Goal: Task Accomplishment & Management: Complete application form

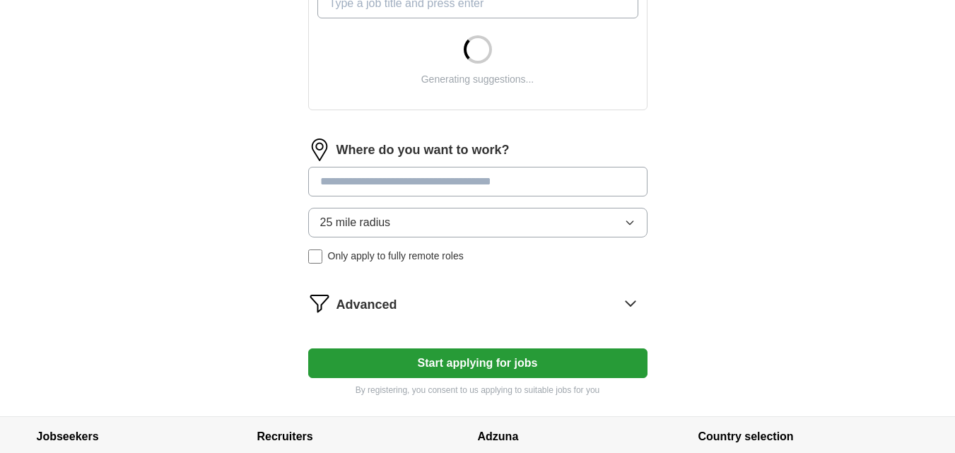
scroll to position [544, 0]
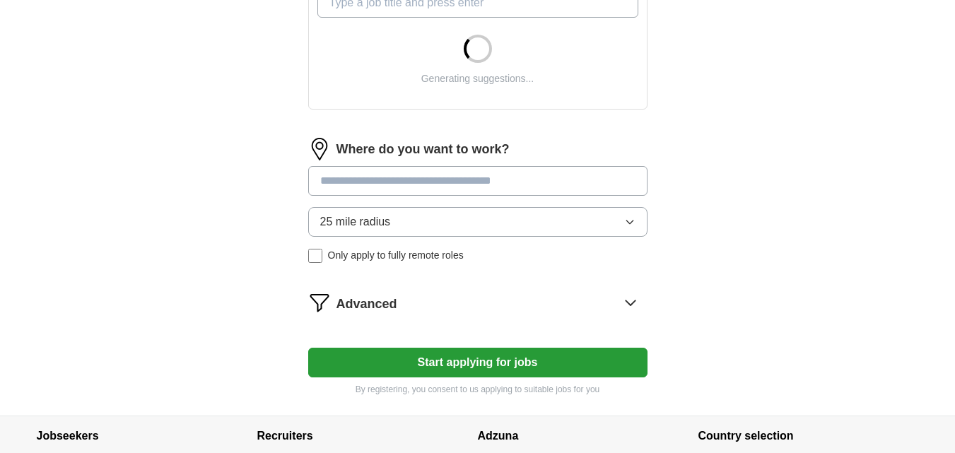
click at [385, 373] on button "Start applying for jobs" at bounding box center [477, 363] width 339 height 30
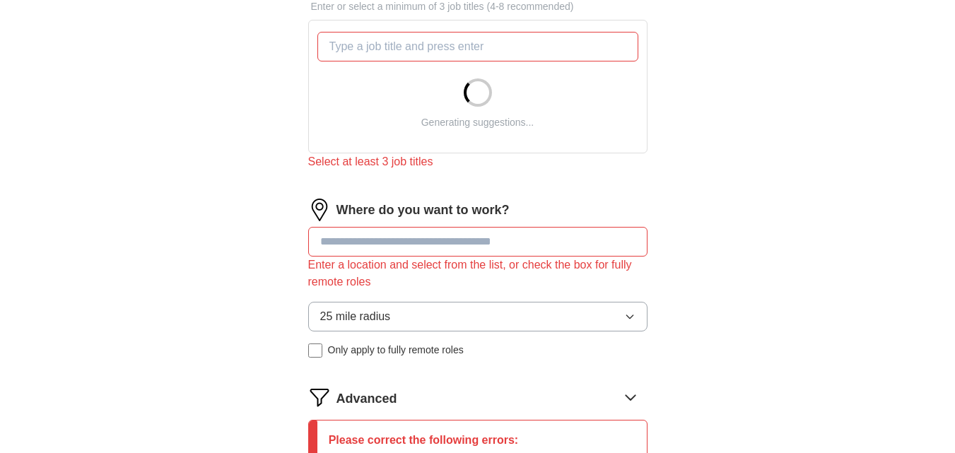
scroll to position [499, 0]
click at [484, 242] on input at bounding box center [477, 243] width 339 height 30
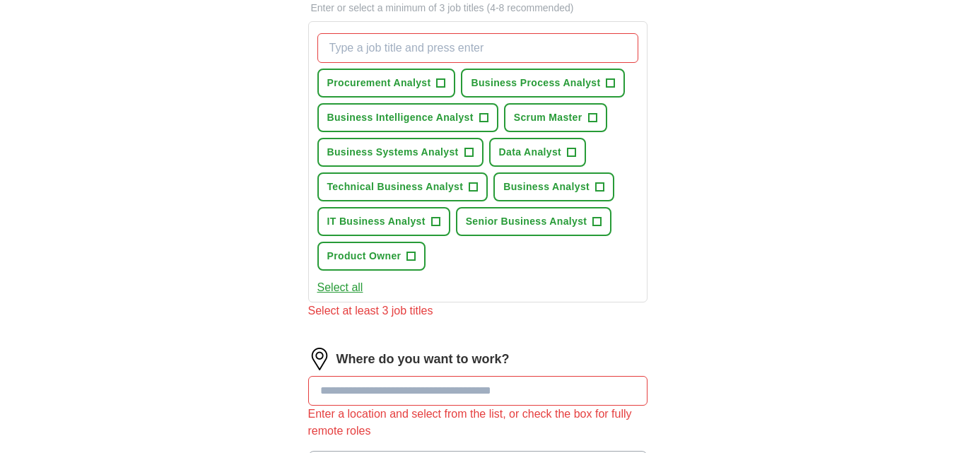
click at [410, 308] on form "Select a resume [PERSON_NAME].-Eichie -1-.docx [DATE] 16:32 Upload a different …" at bounding box center [477, 216] width 339 height 1044
click at [123, 304] on div "ApplyIQ Let ApplyIQ do the hard work of searching and applying for jobs. Just t…" at bounding box center [477, 150] width 905 height 1213
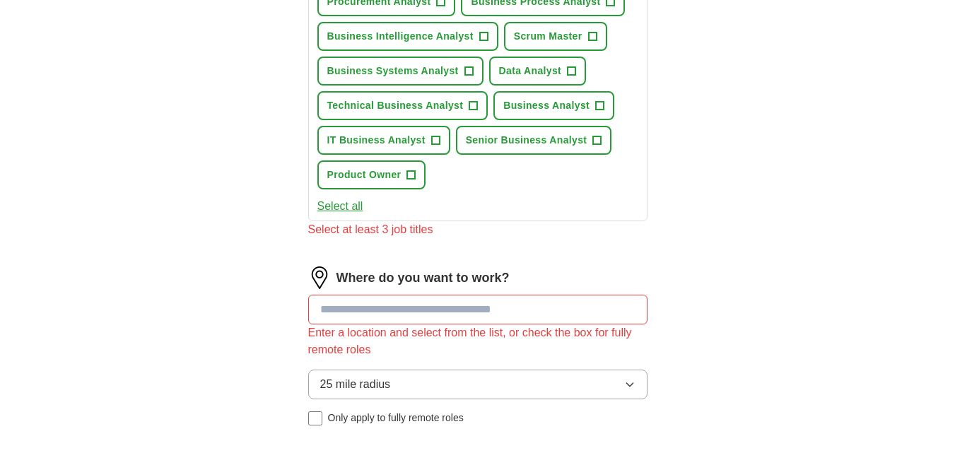
scroll to position [580, 0]
click at [409, 76] on span "Business Systems Analyst" at bounding box center [393, 71] width 132 height 15
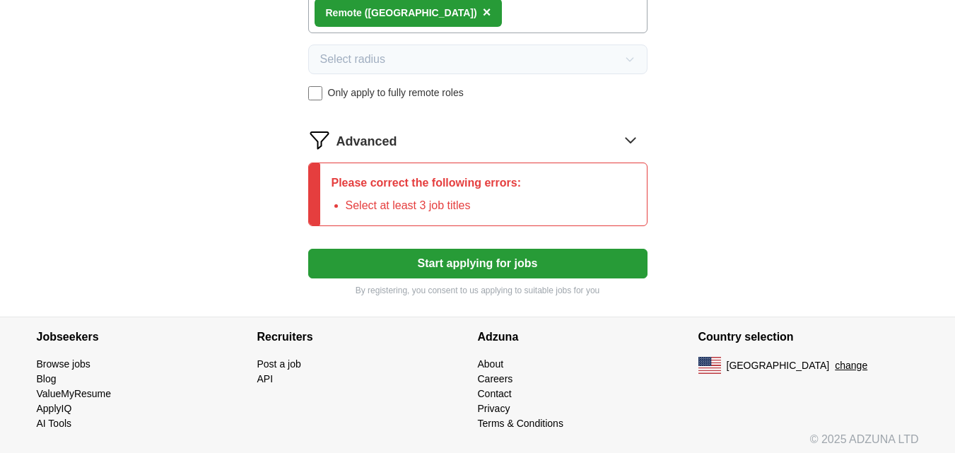
scroll to position [887, 0]
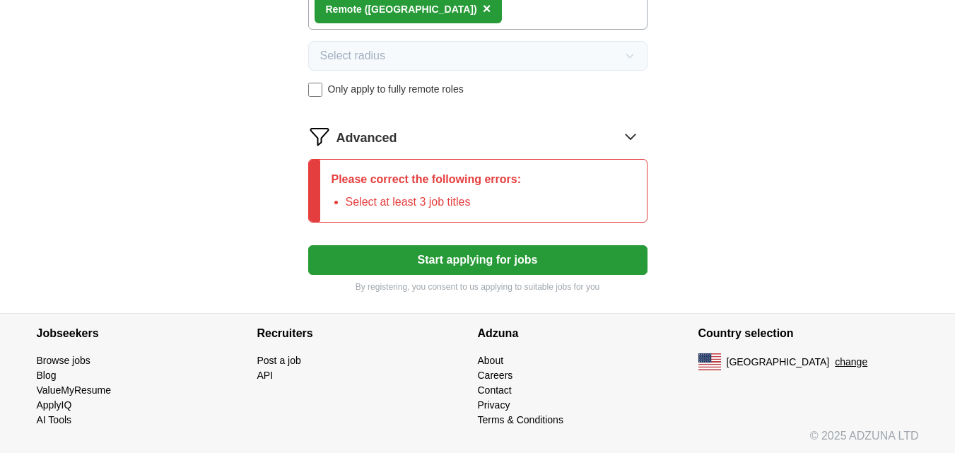
click at [424, 212] on div "Please correct the following errors: Select at least 3 job titles" at bounding box center [426, 191] width 213 height 62
click at [439, 205] on li "Select at least 3 job titles" at bounding box center [434, 202] width 176 height 17
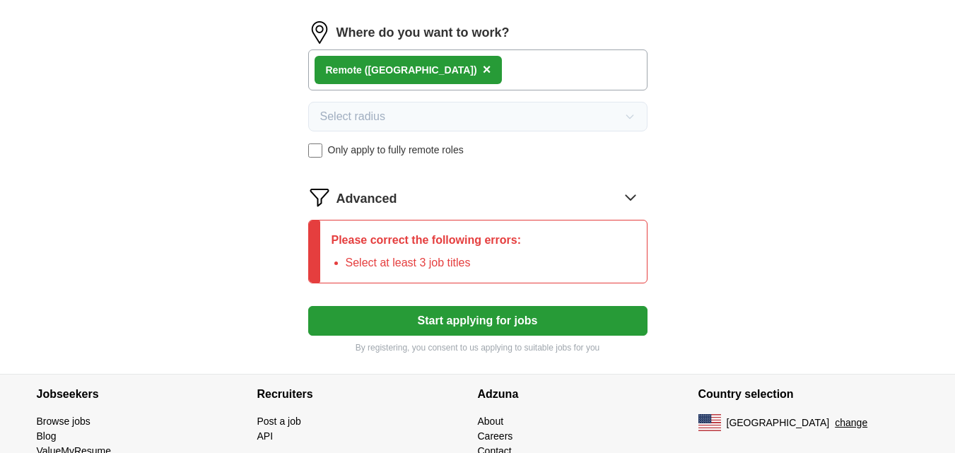
scroll to position [815, 0]
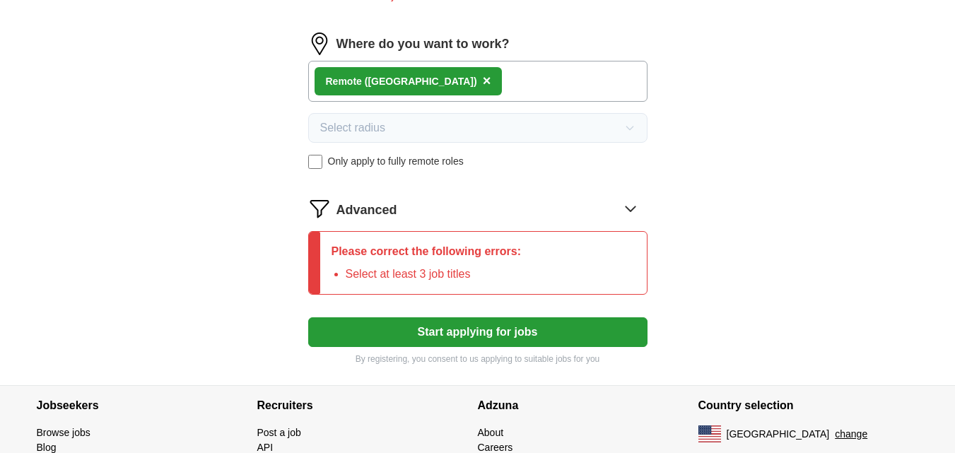
click at [632, 212] on icon at bounding box center [630, 208] width 23 height 23
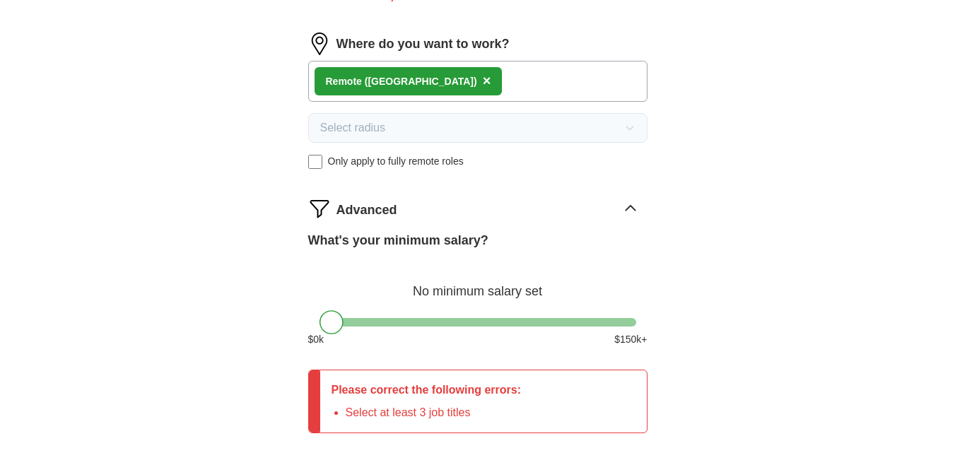
click at [421, 332] on div "$ 0 k $ 150 k+" at bounding box center [477, 339] width 339 height 15
click at [435, 323] on div at bounding box center [478, 322] width 317 height 8
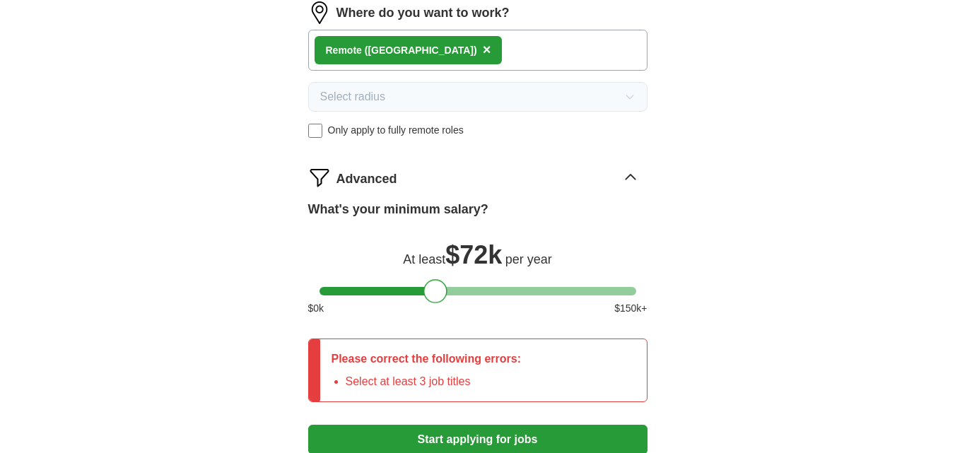
scroll to position [848, 0]
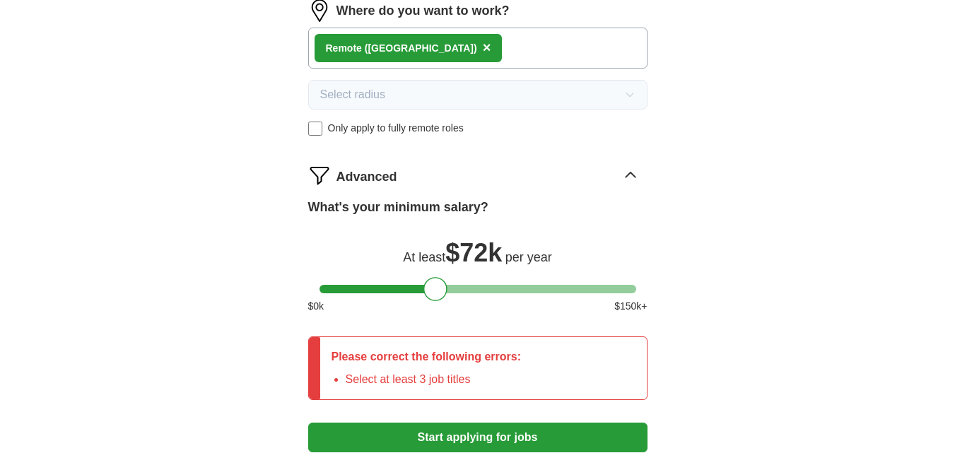
click at [465, 298] on div "What's your minimum salary? At least $ 72k per year $ 0 k $ 150 k+" at bounding box center [477, 261] width 339 height 127
click at [472, 291] on div at bounding box center [478, 289] width 317 height 8
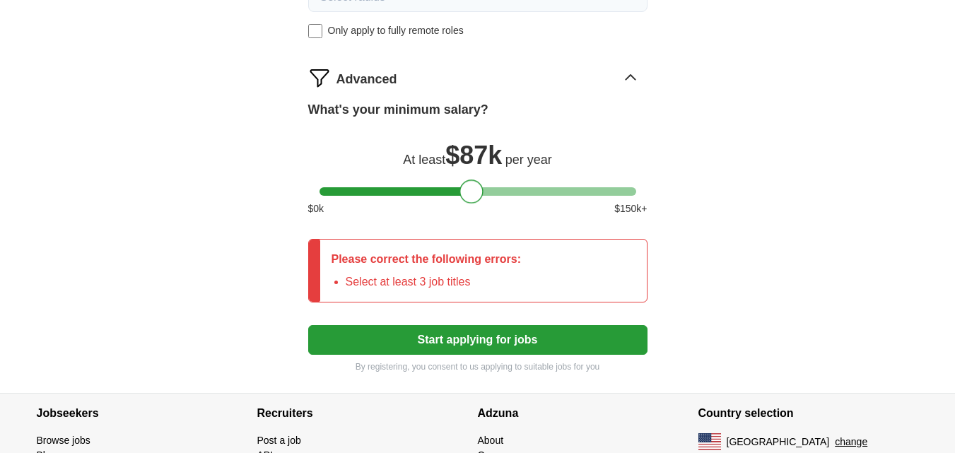
scroll to position [947, 0]
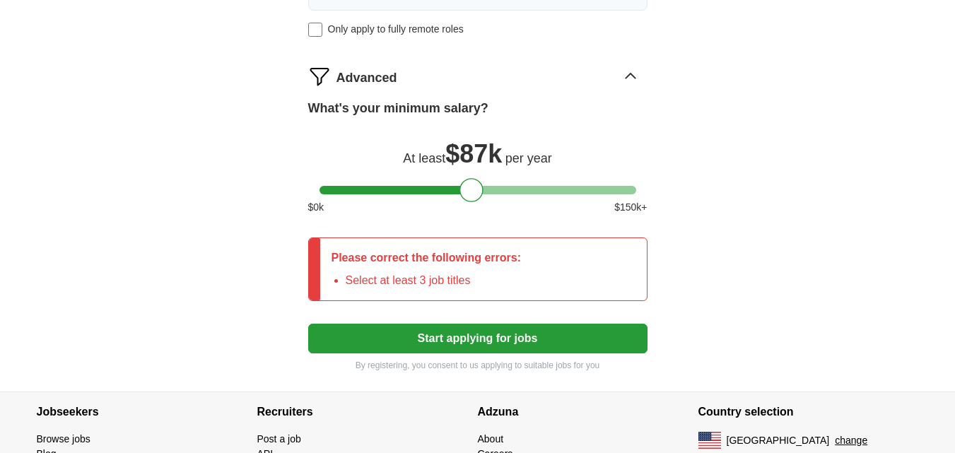
click at [458, 334] on button "Start applying for jobs" at bounding box center [477, 339] width 339 height 30
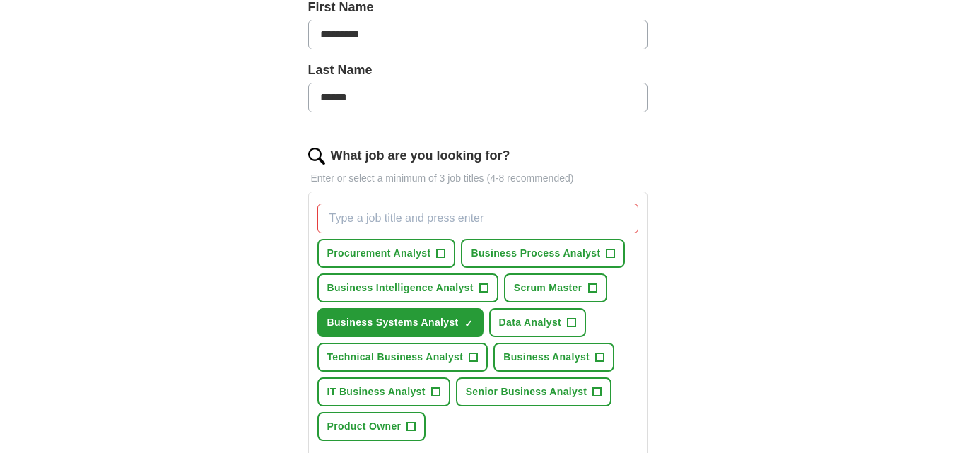
scroll to position [330, 0]
click at [442, 218] on input "What job are you looking for?" at bounding box center [477, 218] width 321 height 30
click at [392, 318] on span "Business Systems Analyst" at bounding box center [393, 322] width 132 height 15
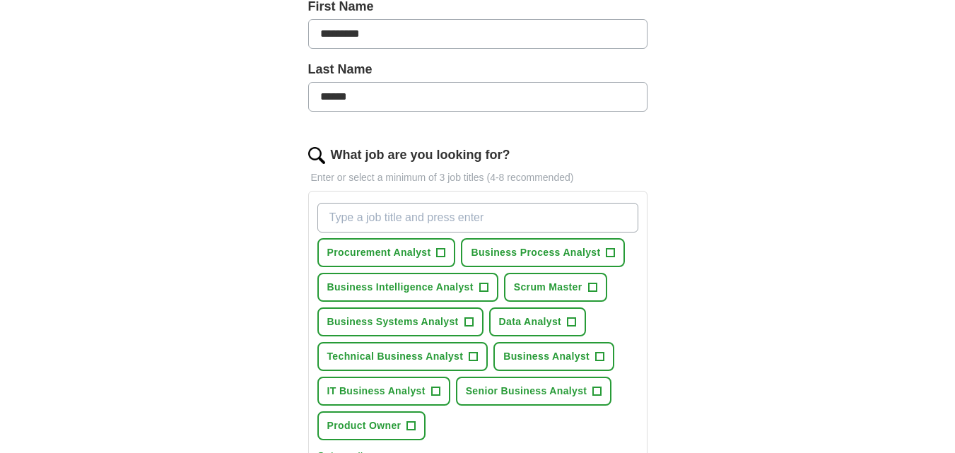
click at [426, 214] on input "What job are you looking for?" at bounding box center [477, 218] width 321 height 30
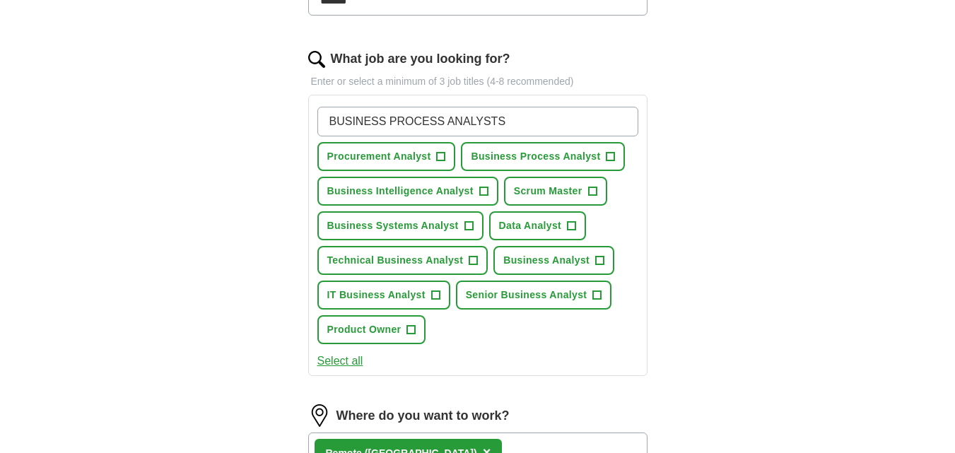
scroll to position [427, 0]
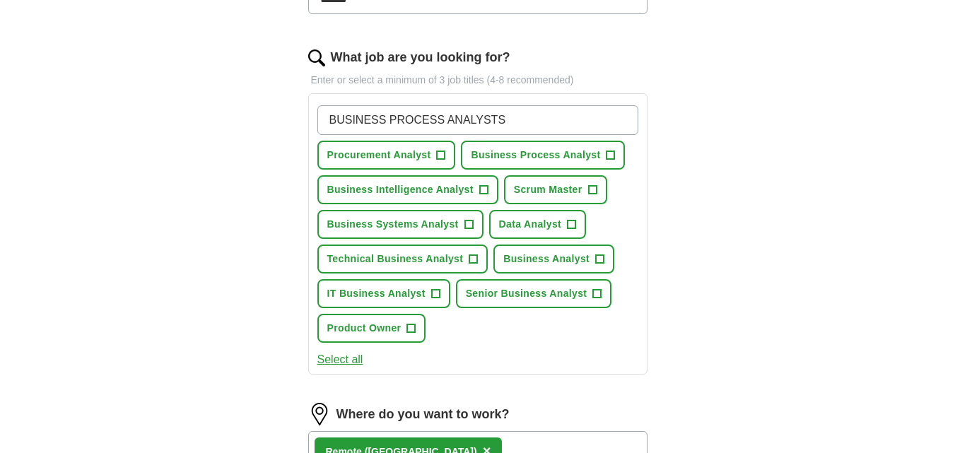
type input "BUSINESS PROCESS ANALYSTS"
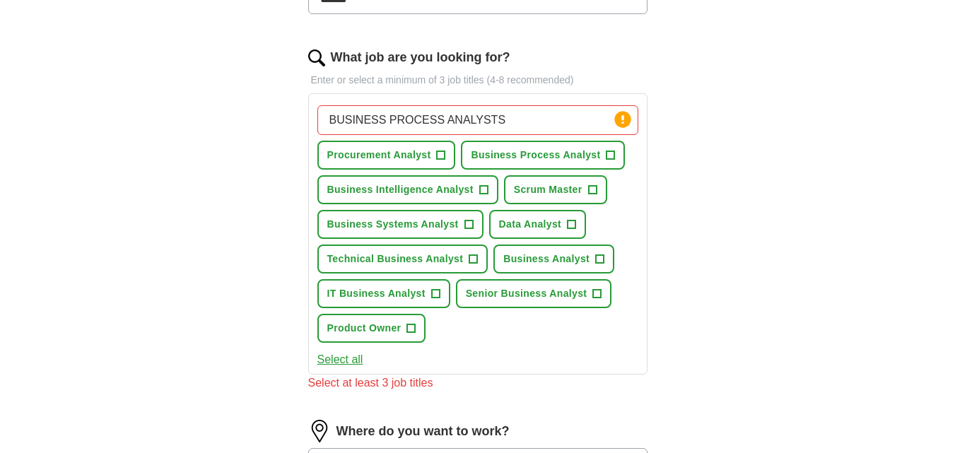
click at [639, 424] on div "Where do you want to work?" at bounding box center [477, 431] width 339 height 23
click at [395, 227] on span "Business Systems Analyst" at bounding box center [393, 224] width 132 height 15
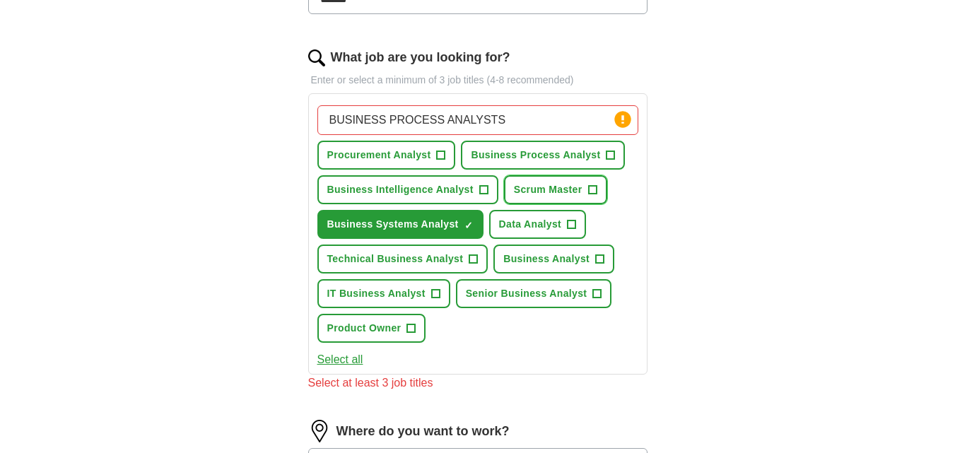
click at [539, 184] on span "Scrum Master" at bounding box center [548, 189] width 69 height 15
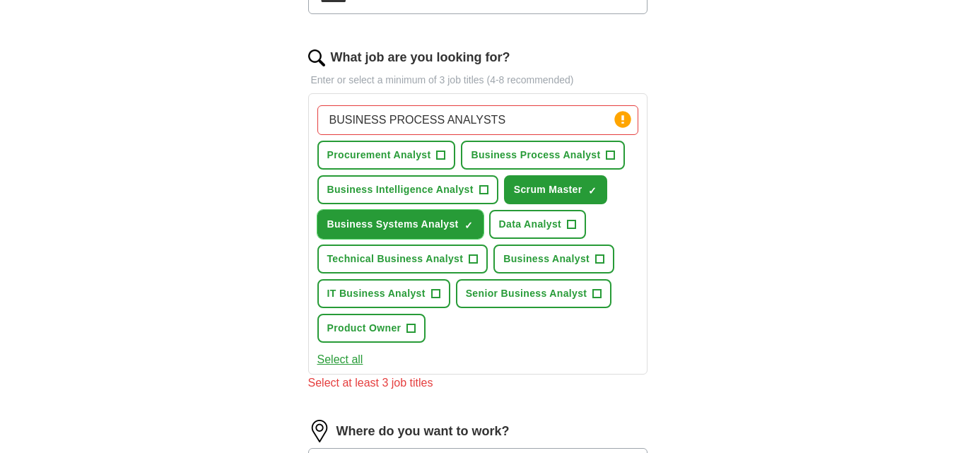
click at [450, 226] on span "Business Systems Analyst" at bounding box center [393, 224] width 132 height 15
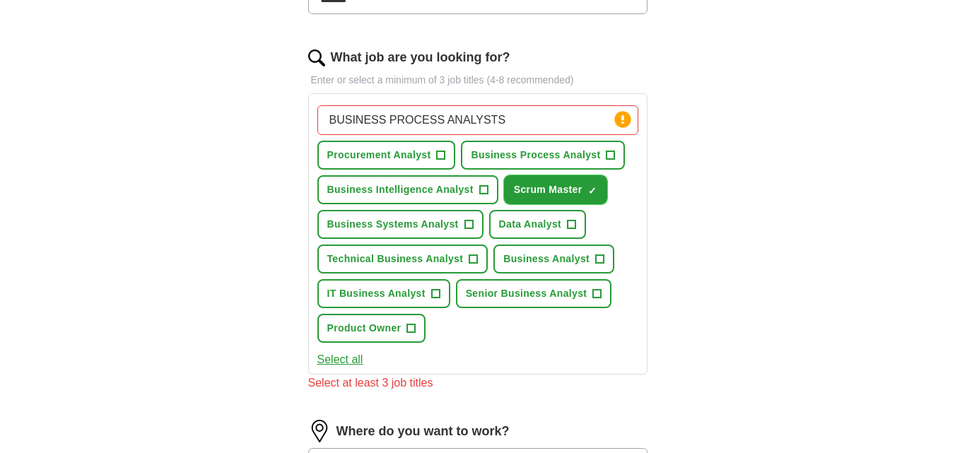
click at [559, 188] on span "Scrum Master" at bounding box center [548, 189] width 69 height 15
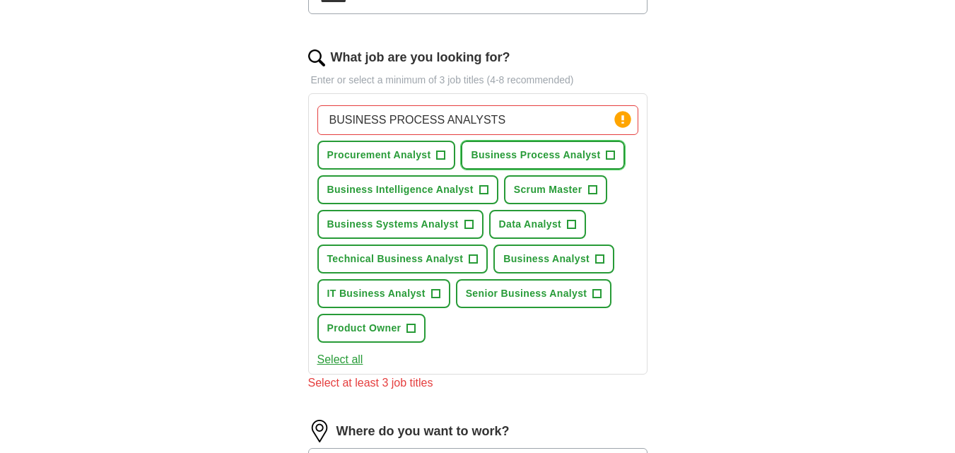
click at [585, 159] on span "Business Process Analyst" at bounding box center [535, 155] width 129 height 15
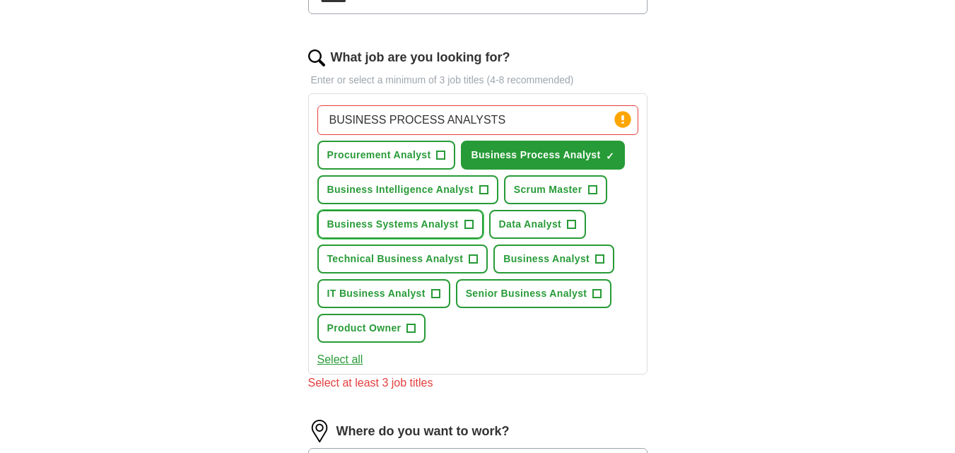
click at [438, 225] on span "Business Systems Analyst" at bounding box center [393, 224] width 132 height 15
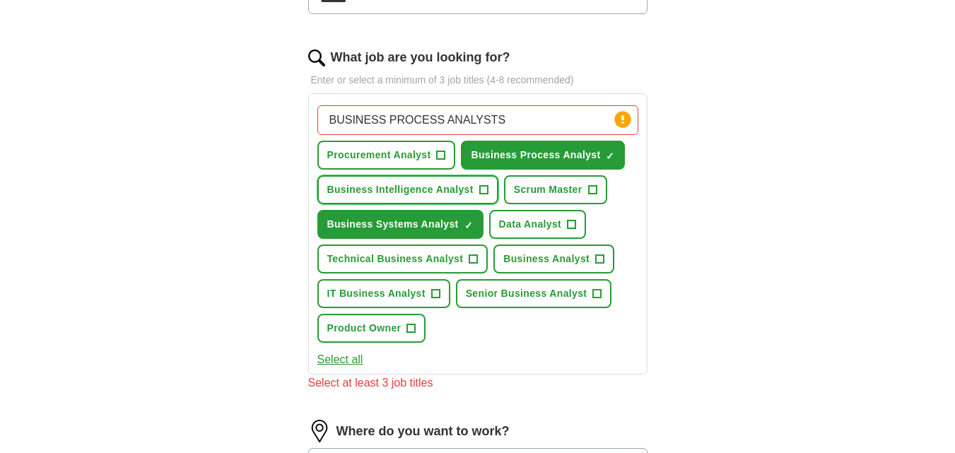
click at [441, 193] on span "Business Intelligence Analyst" at bounding box center [400, 189] width 146 height 15
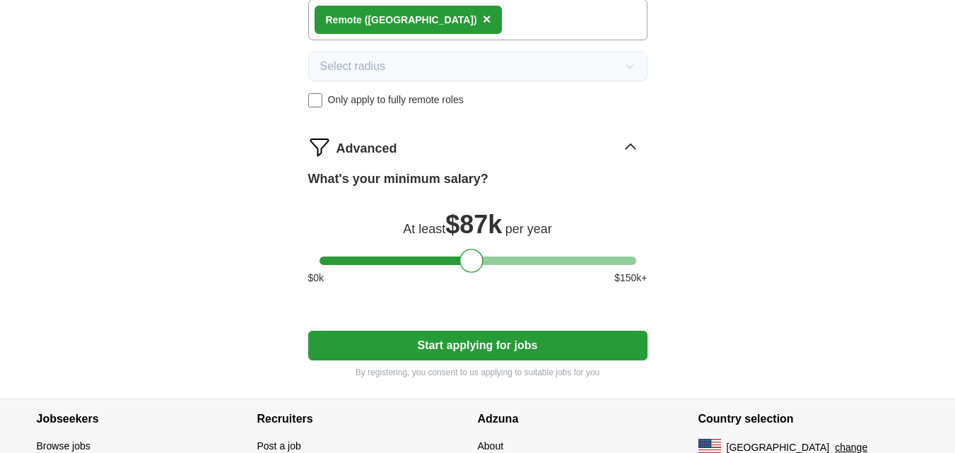
scroll to position [861, 0]
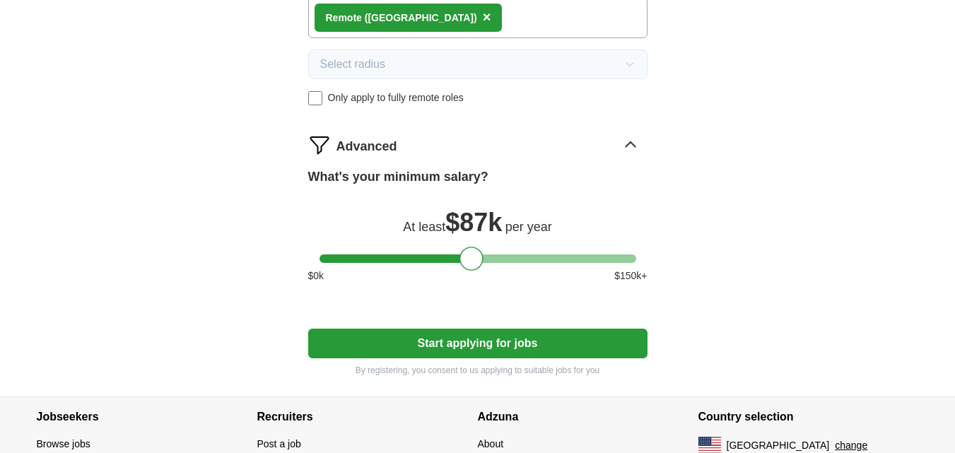
click at [472, 346] on button "Start applying for jobs" at bounding box center [477, 344] width 339 height 30
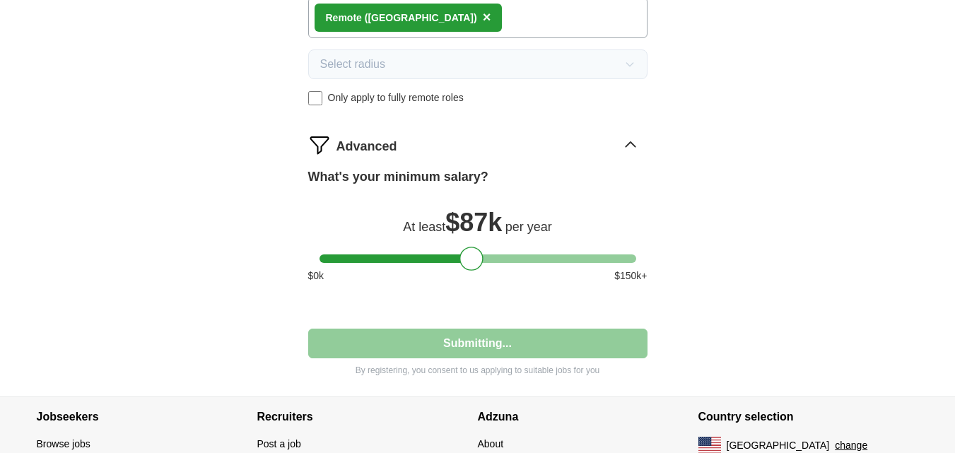
select select "**"
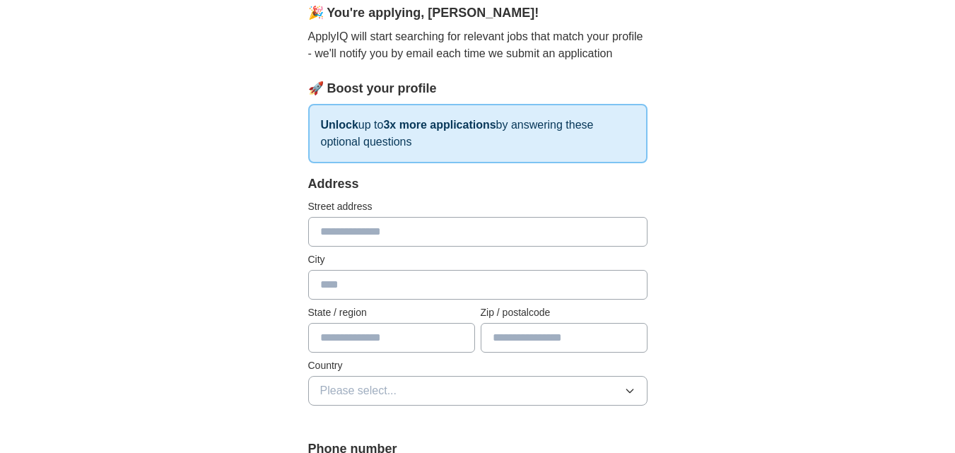
scroll to position [135, 0]
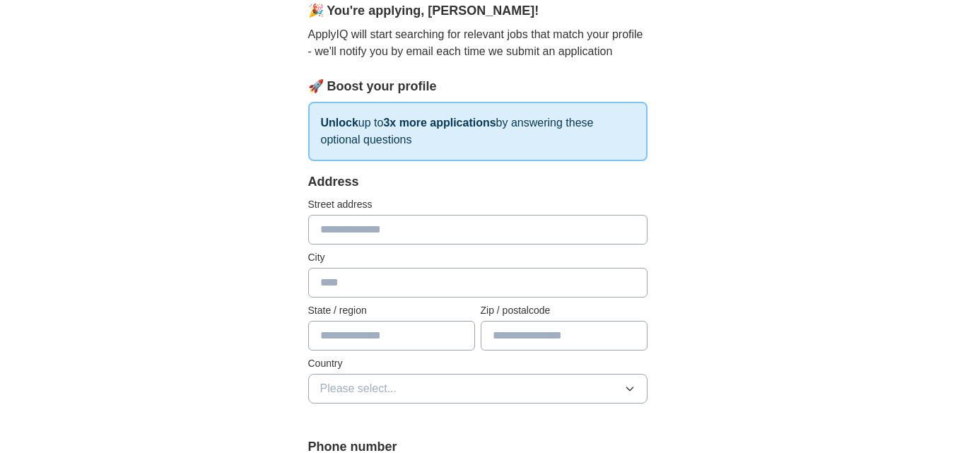
click at [443, 232] on input "text" at bounding box center [477, 230] width 339 height 30
type input "*********"
type input "**********"
type input "**"
type input "*****"
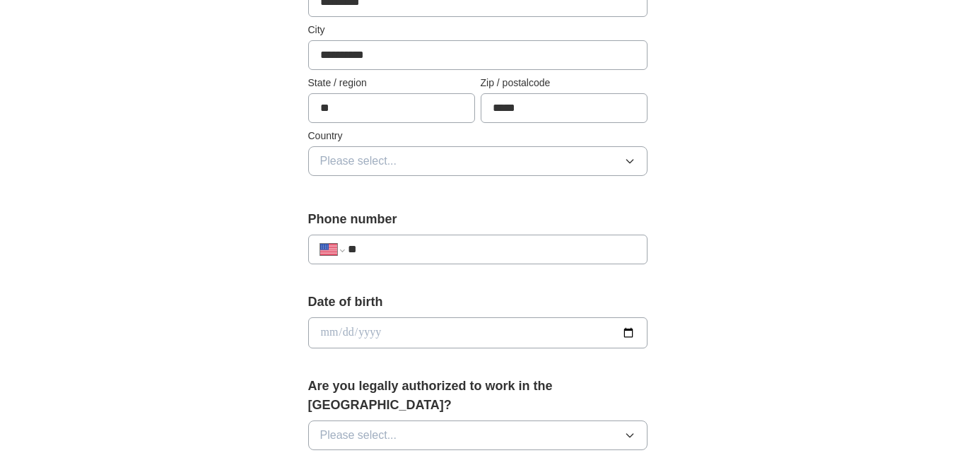
scroll to position [366, 0]
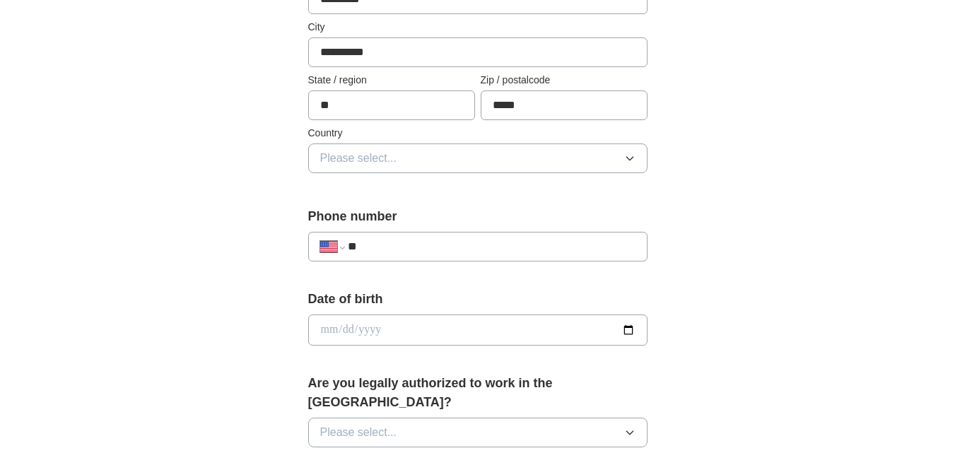
click at [533, 159] on button "Please select..." at bounding box center [477, 159] width 339 height 30
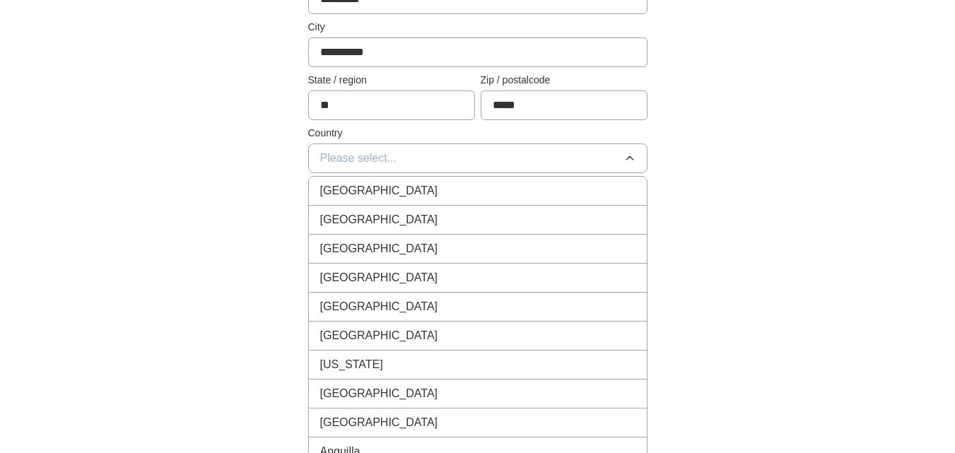
click at [486, 211] on li "[GEOGRAPHIC_DATA]" at bounding box center [478, 220] width 338 height 29
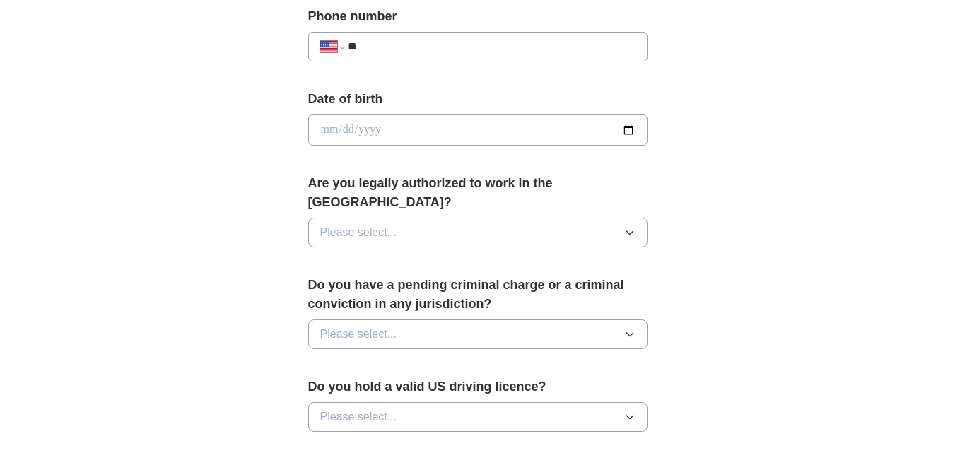
scroll to position [566, 0]
click at [532, 55] on div "**********" at bounding box center [477, 46] width 339 height 30
click at [508, 47] on input "**" at bounding box center [491, 45] width 287 height 17
click at [491, 47] on input "**" at bounding box center [491, 45] width 287 height 17
type input "**********"
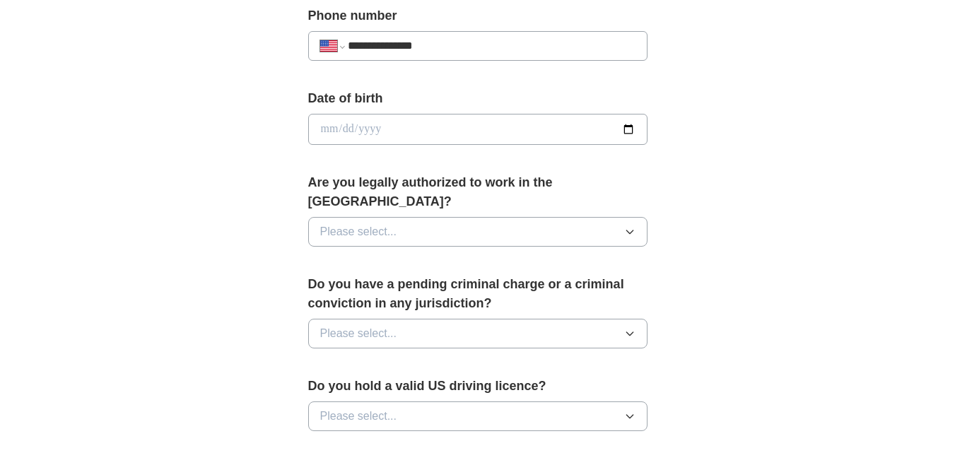
click at [425, 126] on input "date" at bounding box center [477, 129] width 339 height 31
type input "**********"
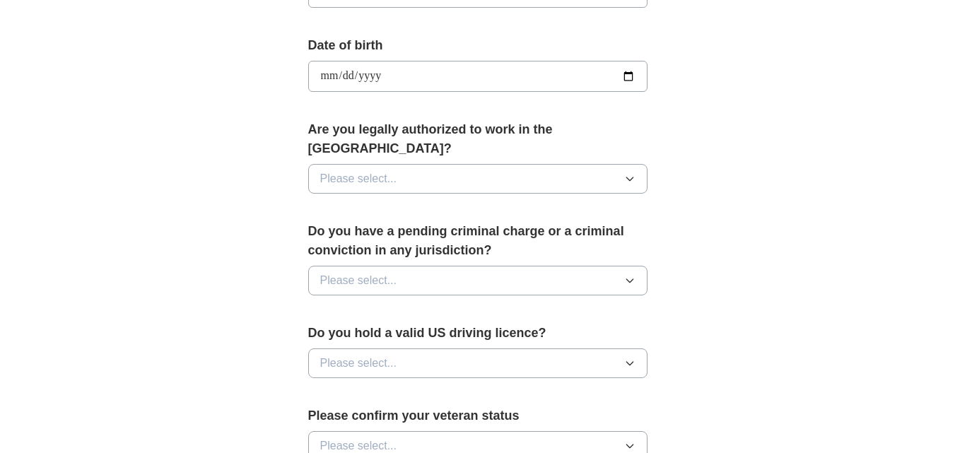
scroll to position [620, 0]
click at [410, 163] on button "Please select..." at bounding box center [477, 178] width 339 height 30
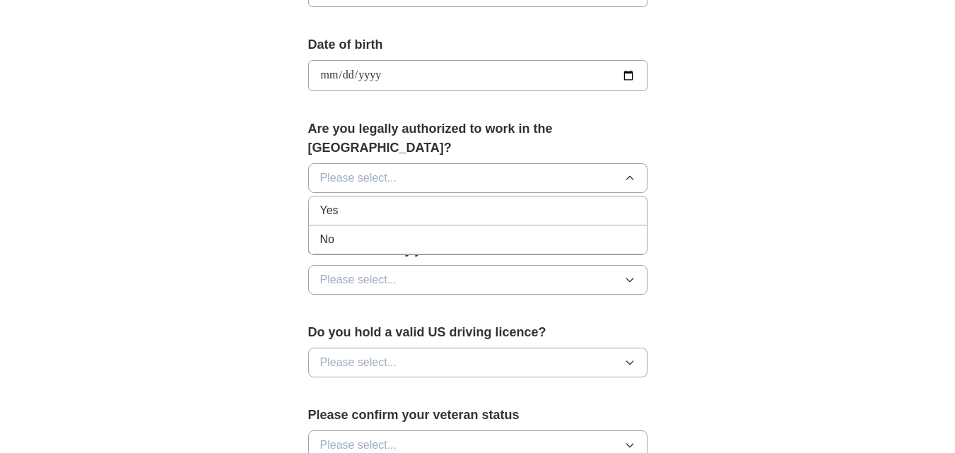
click at [380, 202] on div "Yes" at bounding box center [477, 210] width 315 height 17
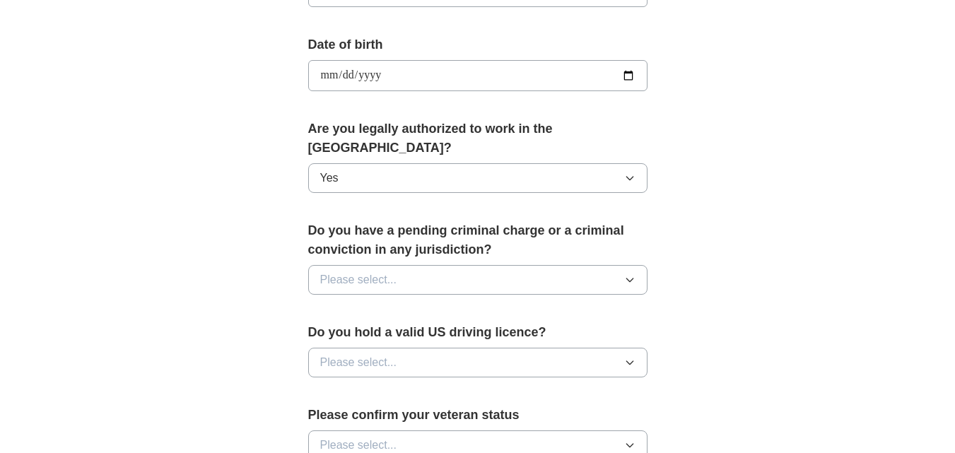
click at [365, 272] on span "Please select..." at bounding box center [358, 280] width 77 height 17
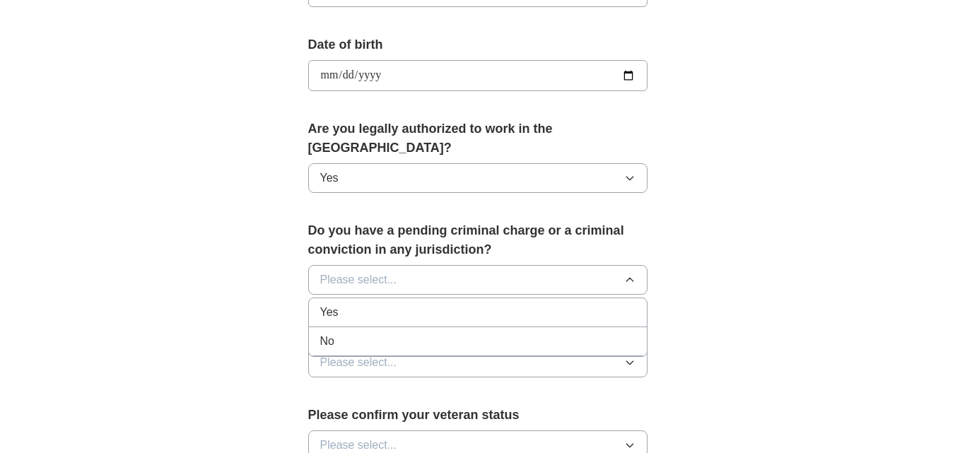
click at [342, 333] on div "No" at bounding box center [477, 341] width 315 height 17
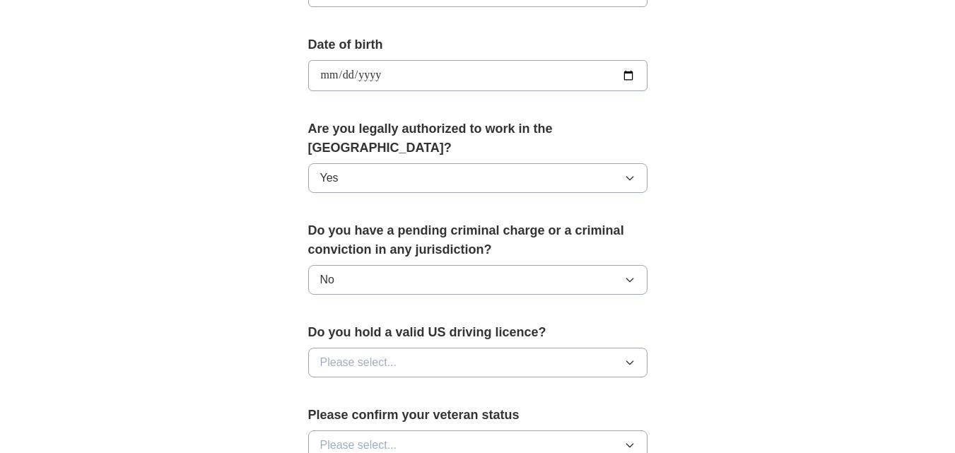
scroll to position [720, 0]
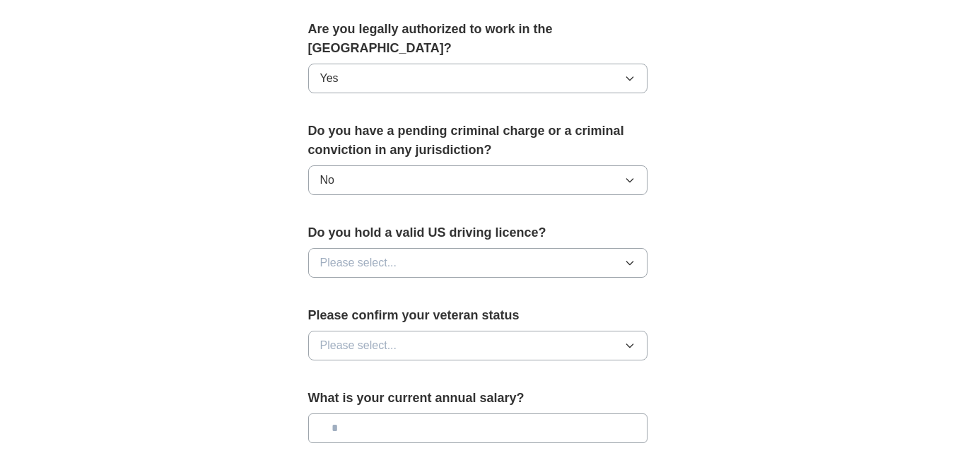
click at [435, 248] on button "Please select..." at bounding box center [477, 263] width 339 height 30
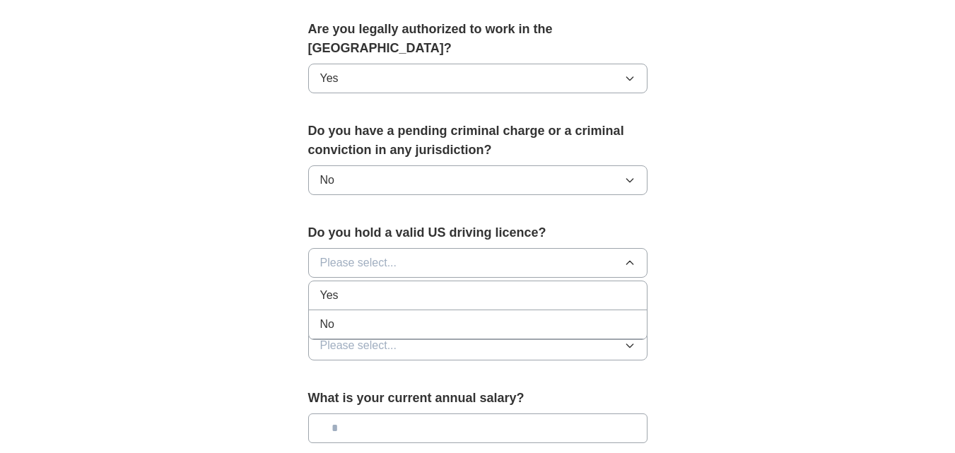
click at [409, 316] on div "No" at bounding box center [477, 324] width 315 height 17
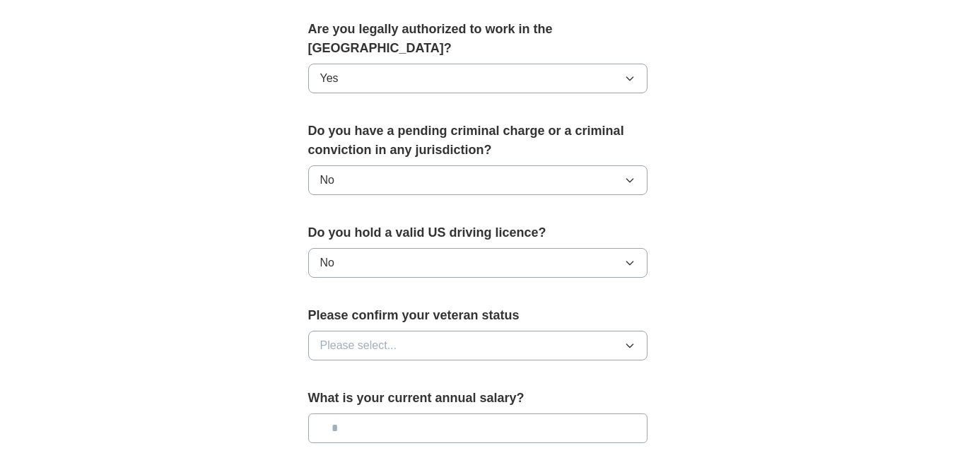
click at [452, 248] on button "No" at bounding box center [477, 263] width 339 height 30
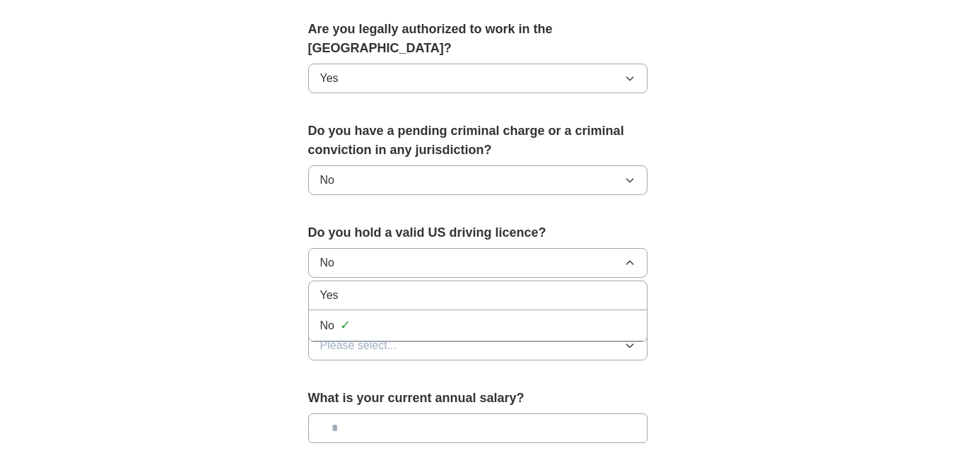
click at [418, 287] on div "Yes" at bounding box center [477, 295] width 315 height 17
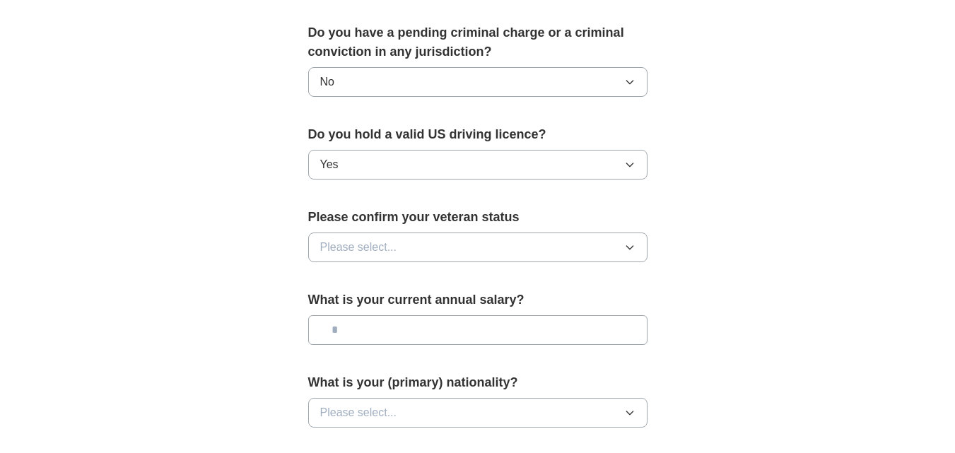
scroll to position [819, 0]
click at [467, 232] on button "Please select..." at bounding box center [477, 247] width 339 height 30
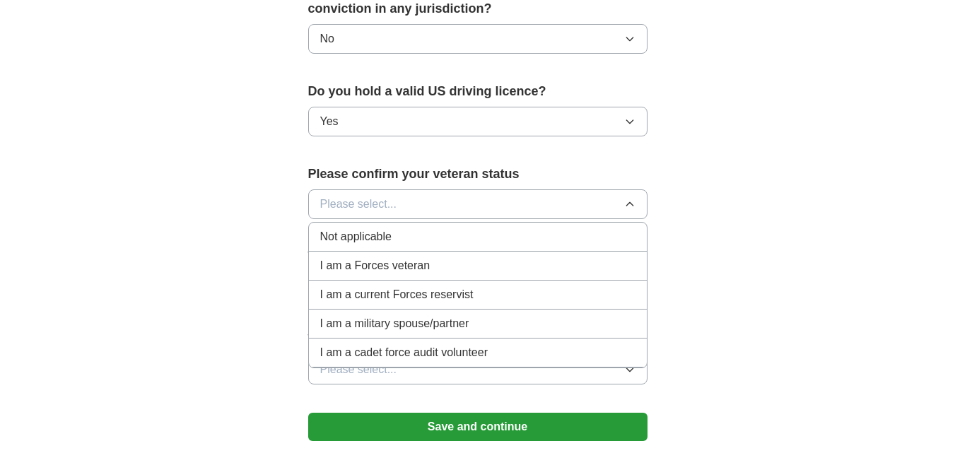
scroll to position [862, 0]
click at [499, 228] on div "Not applicable" at bounding box center [477, 236] width 315 height 17
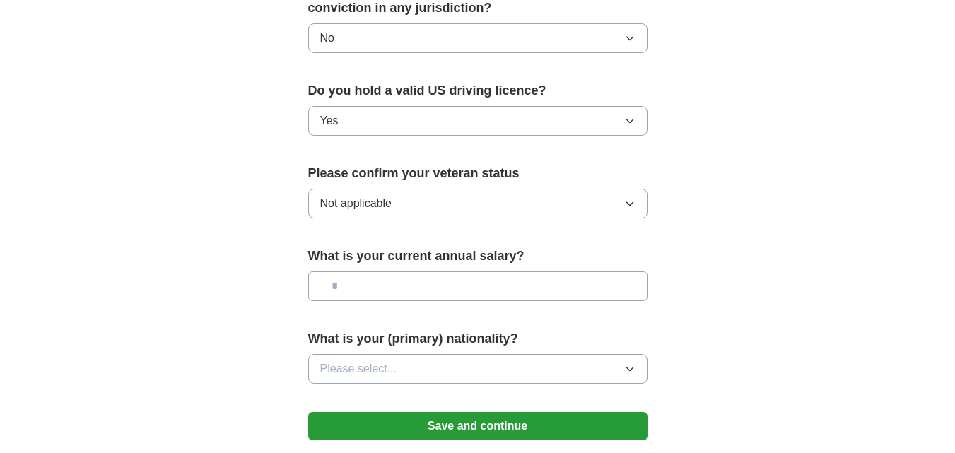
click at [445, 272] on input "text" at bounding box center [477, 287] width 339 height 30
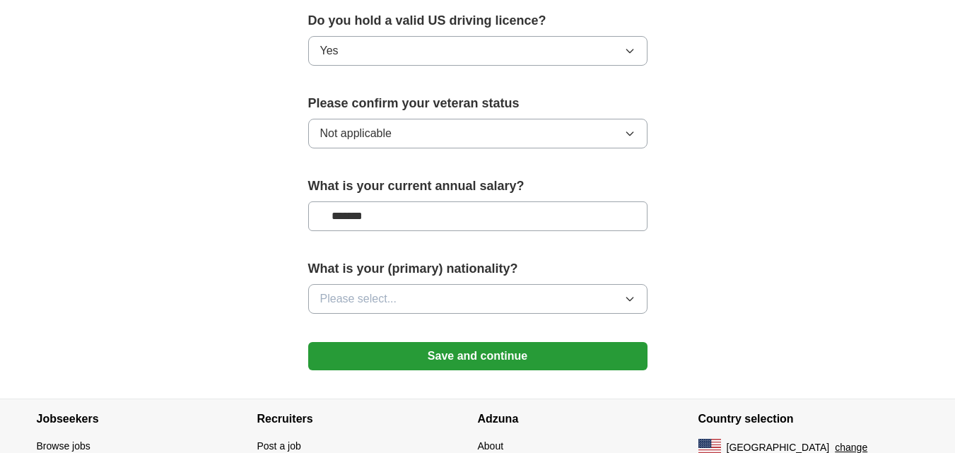
type input "*******"
click at [445, 284] on button "Please select..." at bounding box center [477, 299] width 339 height 30
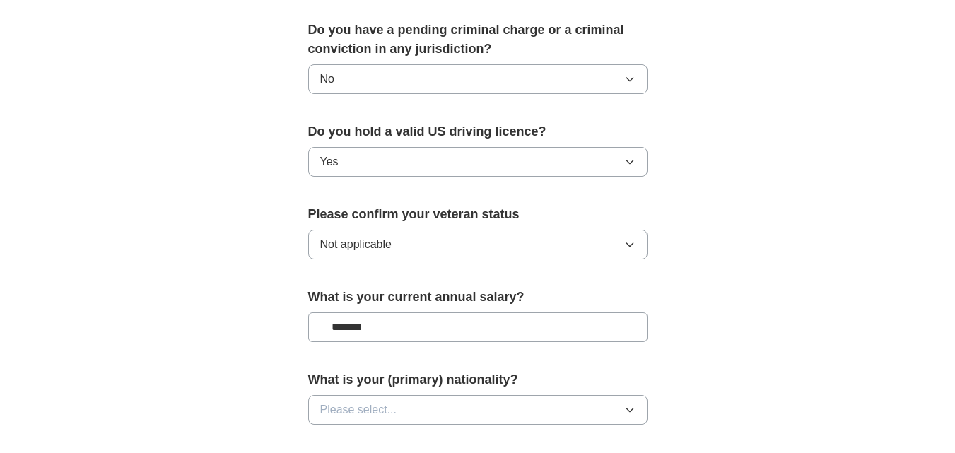
scroll to position [1001, 0]
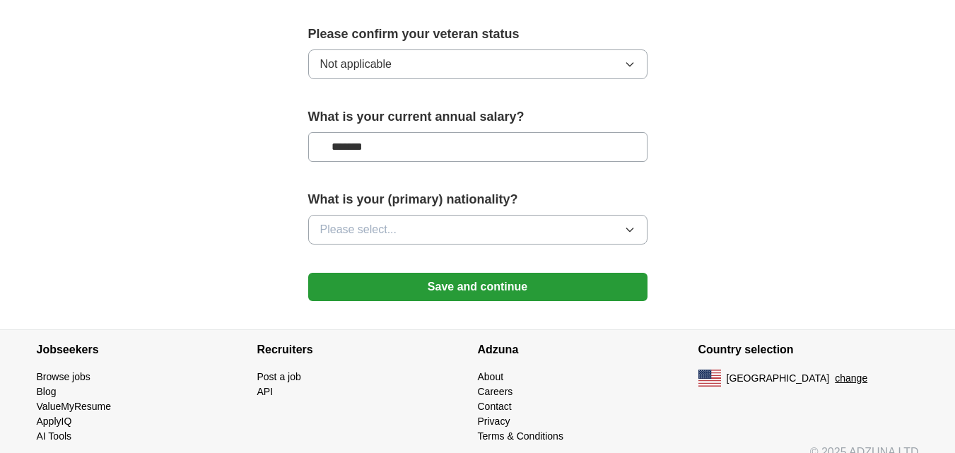
click at [576, 273] on button "Save and continue" at bounding box center [477, 287] width 339 height 28
